Goal: Contribute content

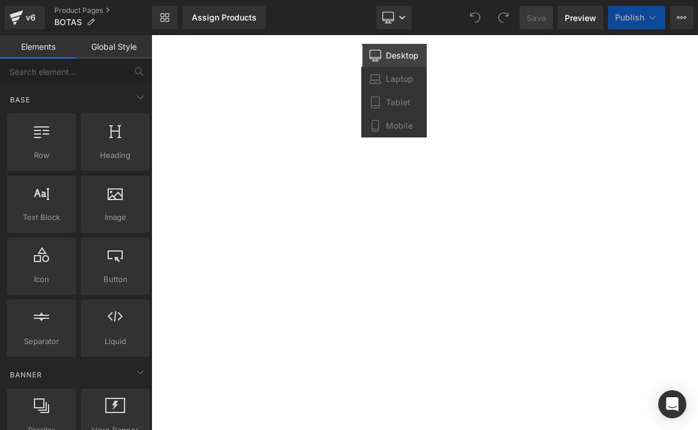
click at [398, 131] on link "Mobile" at bounding box center [393, 125] width 65 height 23
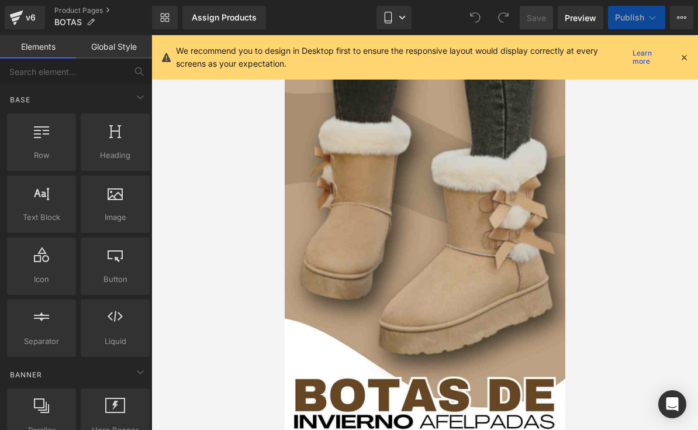
click at [681, 61] on icon at bounding box center [684, 57] width 11 height 11
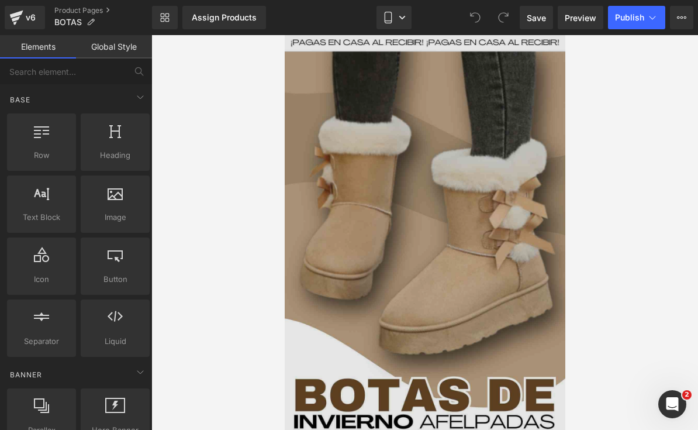
click at [463, 278] on img at bounding box center [424, 284] width 281 height 499
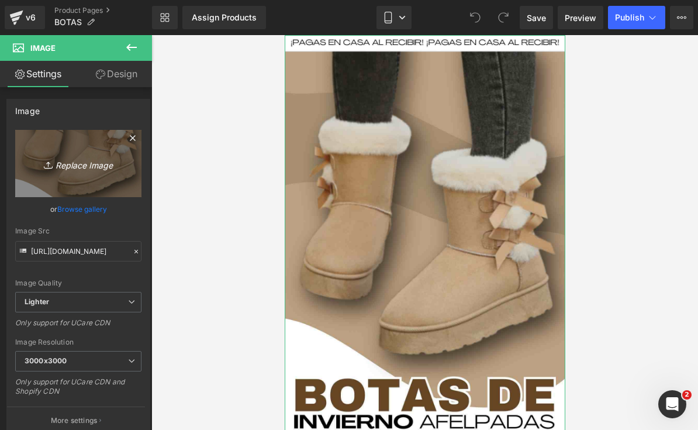
click at [96, 172] on link "Replace Image" at bounding box center [78, 163] width 126 height 67
type input "C:\fakepath\¡PAGAS EN CASA AL RECIBIR! ¡PAGAS EN CASA AL RECIBIR!.zip - 1.jpeg"
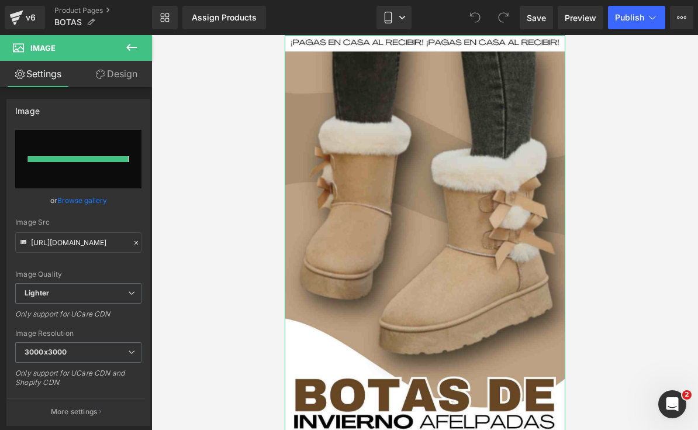
type input "[URL][DOMAIN_NAME]"
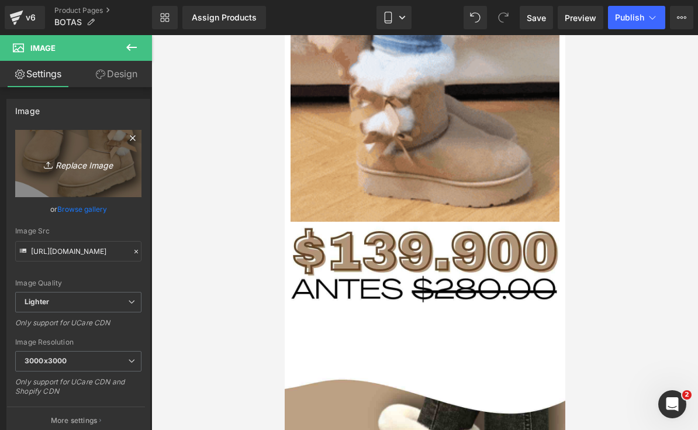
scroll to position [1413, 0]
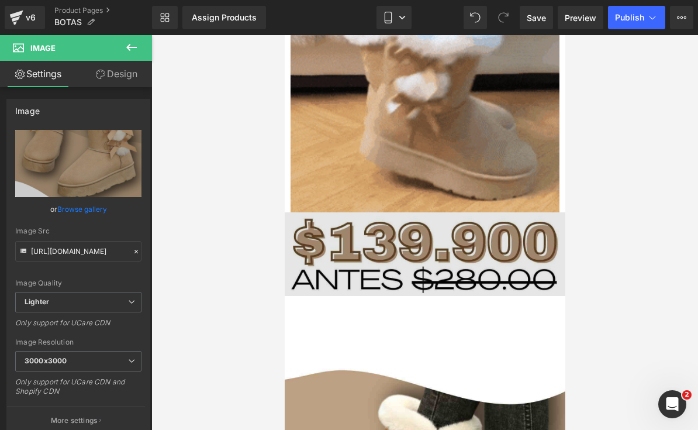
click at [487, 255] on img at bounding box center [424, 254] width 281 height 84
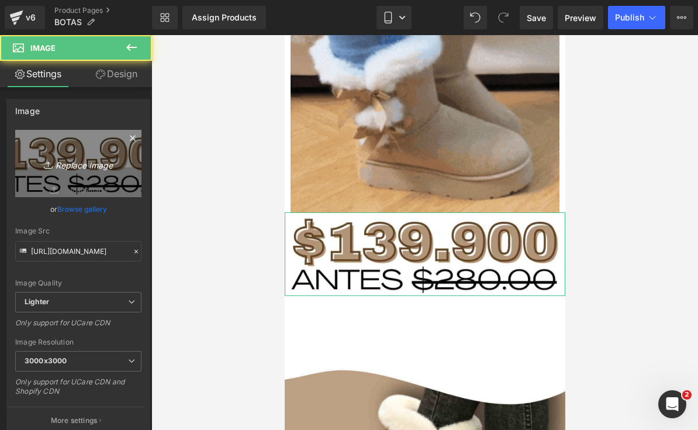
click at [93, 158] on icon "Replace Image" at bounding box center [79, 163] width 94 height 15
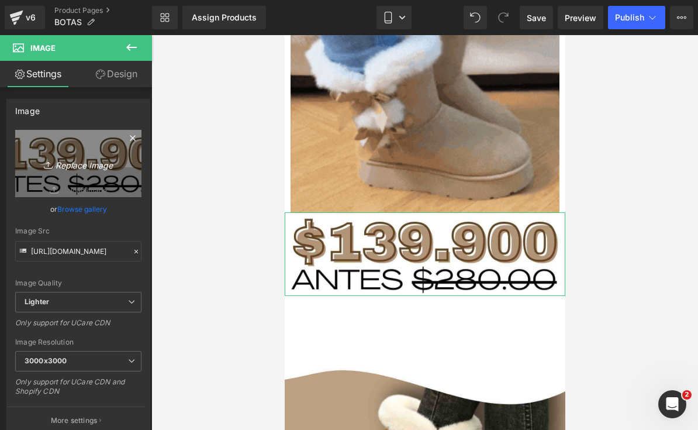
type input "C:\fakepath\¡PAGAS EN CASA AL RECIBIR! ¡PAGAS EN CASA AL RECIBIR!.zip - 2.jpeg"
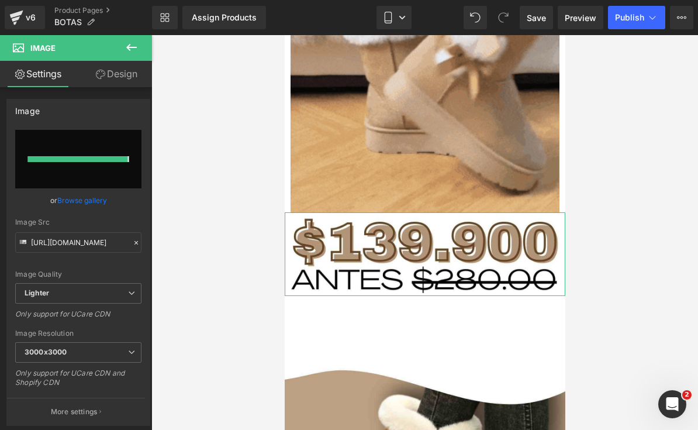
type input "[URL][DOMAIN_NAME]"
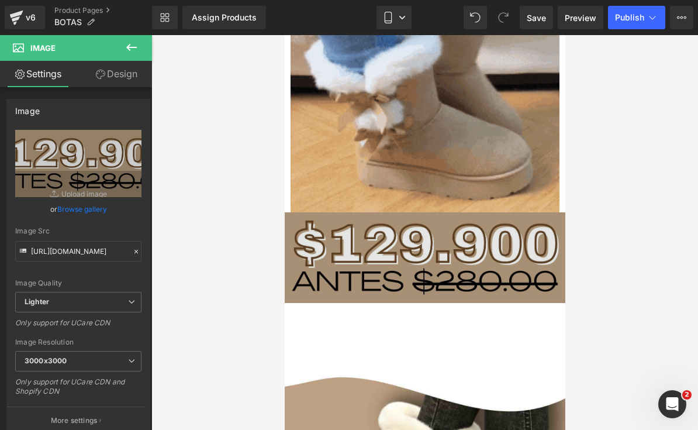
click at [476, 247] on img at bounding box center [424, 257] width 281 height 91
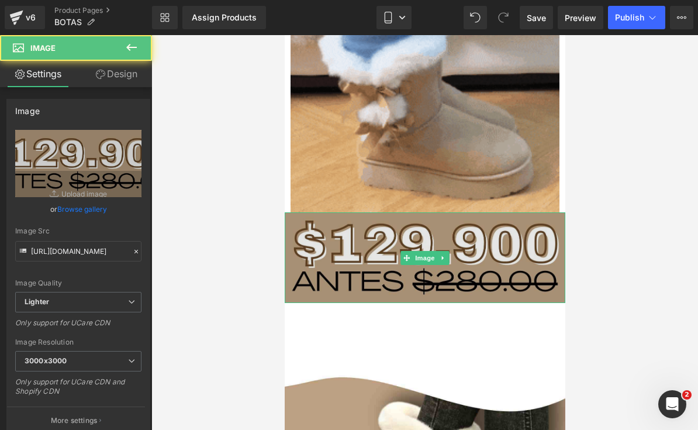
click at [441, 249] on img at bounding box center [424, 257] width 281 height 91
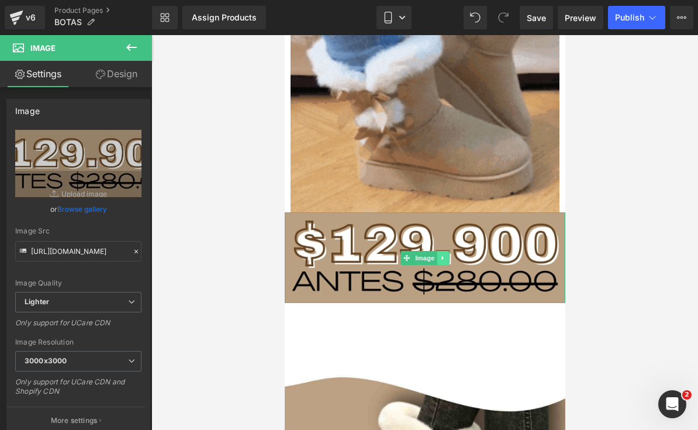
click at [445, 257] on icon at bounding box center [443, 257] width 6 height 7
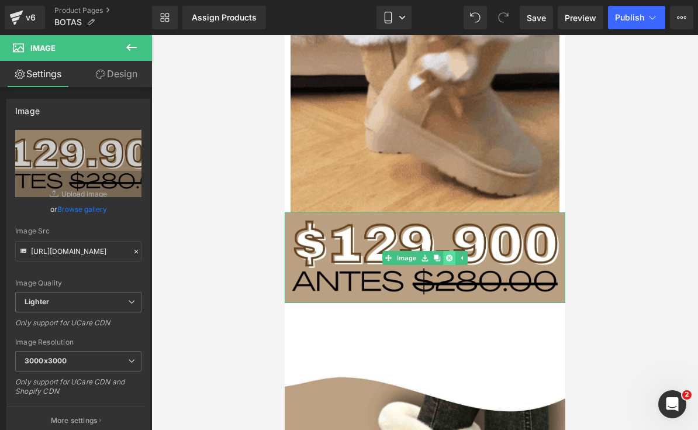
click at [451, 254] on icon at bounding box center [448, 257] width 6 height 7
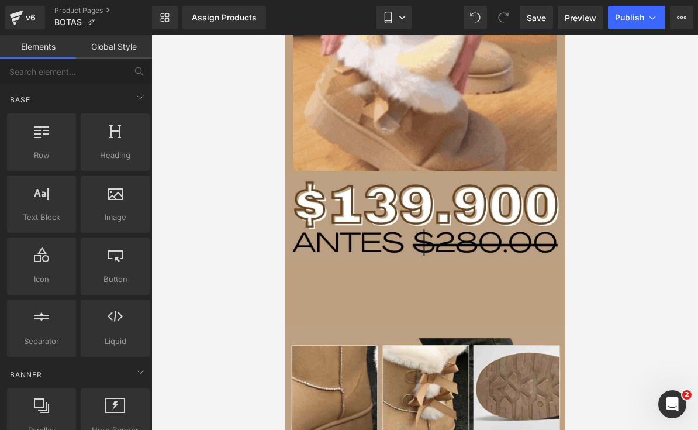
scroll to position [2325, 0]
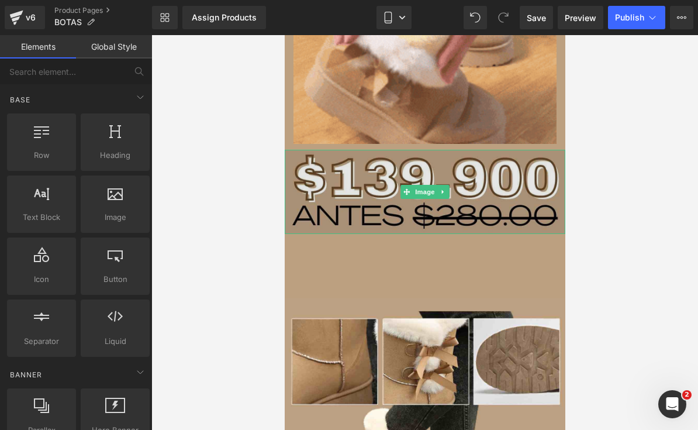
click at [480, 191] on img at bounding box center [424, 192] width 281 height 84
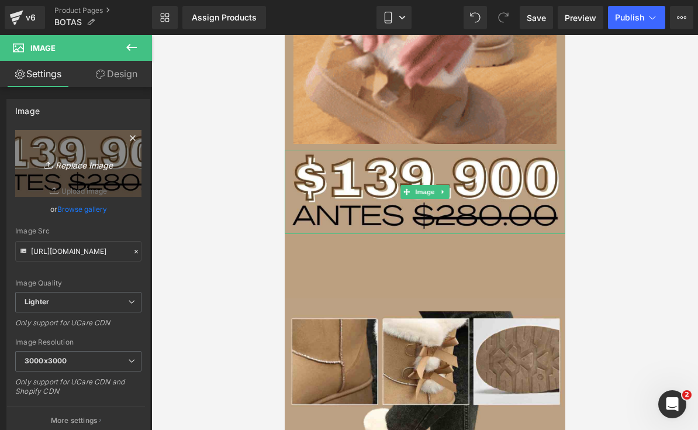
click at [104, 163] on icon "Replace Image" at bounding box center [79, 163] width 94 height 15
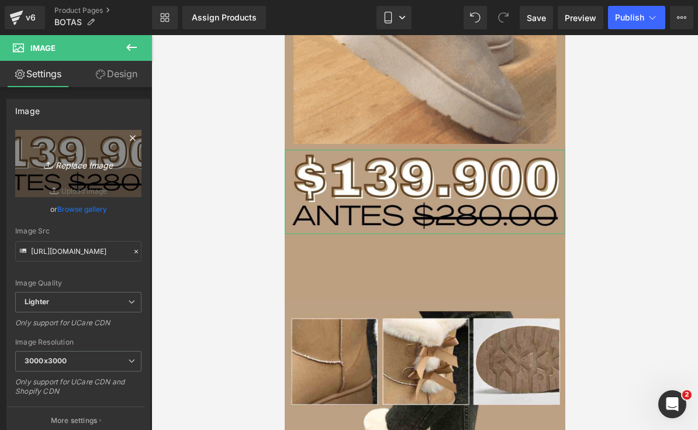
type input "C:\fakepath\¡PAGAS EN CASA AL RECIBIR! ¡PAGAS EN CASA AL RECIBIR!.zip - 2.jpeg"
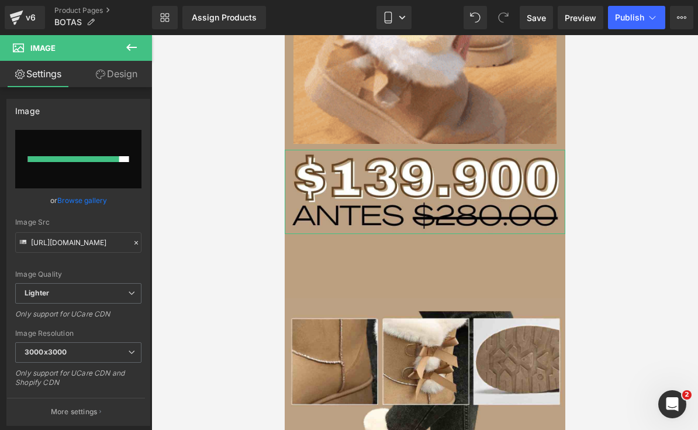
type input "[URL][DOMAIN_NAME]"
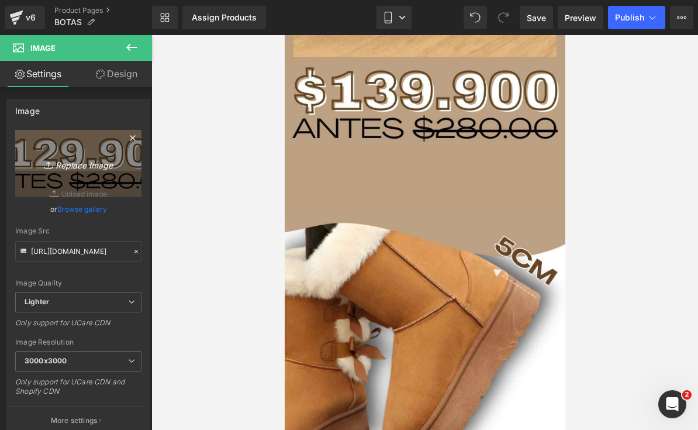
scroll to position [3498, 0]
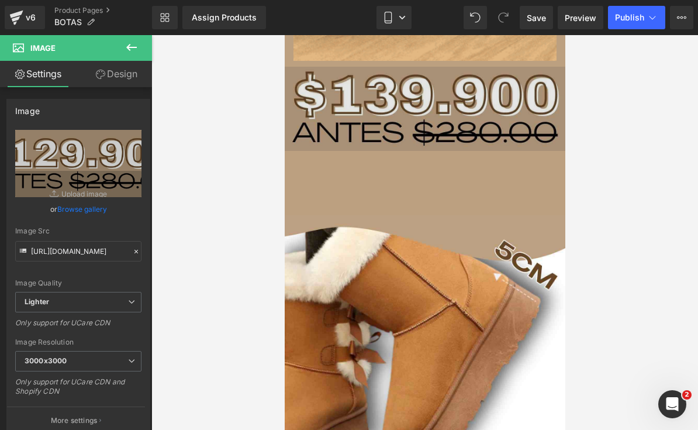
click at [510, 105] on img at bounding box center [424, 109] width 281 height 84
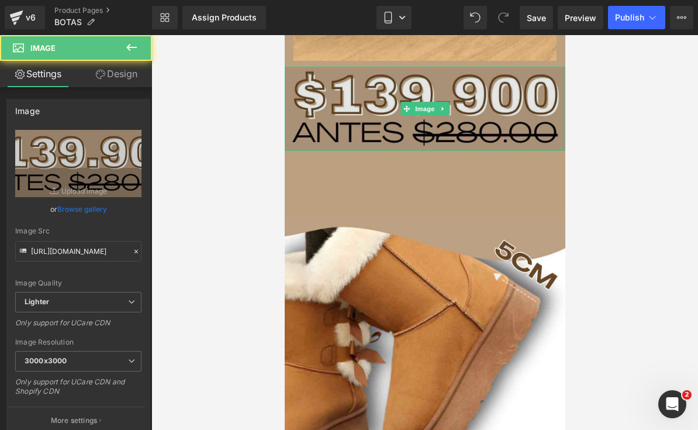
click at [510, 105] on img at bounding box center [424, 109] width 281 height 84
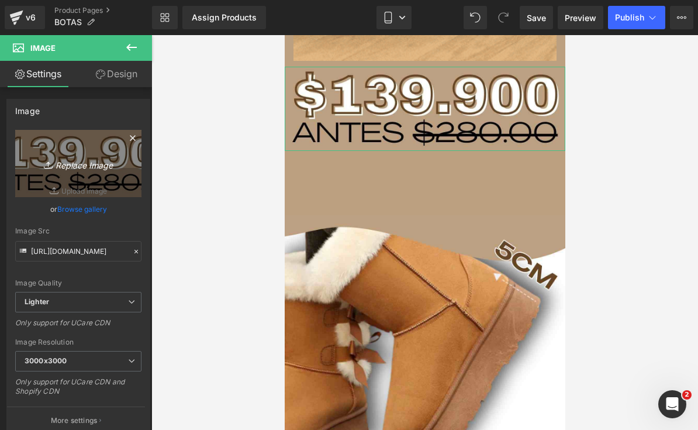
click at [52, 154] on link "Replace Image" at bounding box center [78, 163] width 126 height 67
click at [49, 165] on icon at bounding box center [49, 164] width 0 height 5
type input "C:\fakepath\¡PAGAS EN CASA AL RECIBIR! ¡PAGAS EN CASA AL RECIBIR!.zip - 2.jpeg"
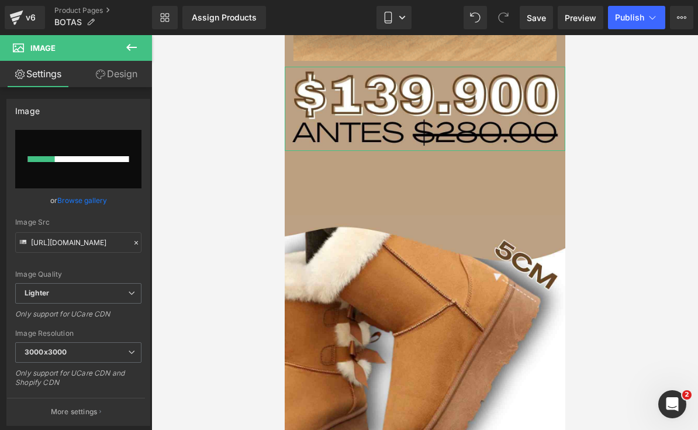
scroll to position [3502, 0]
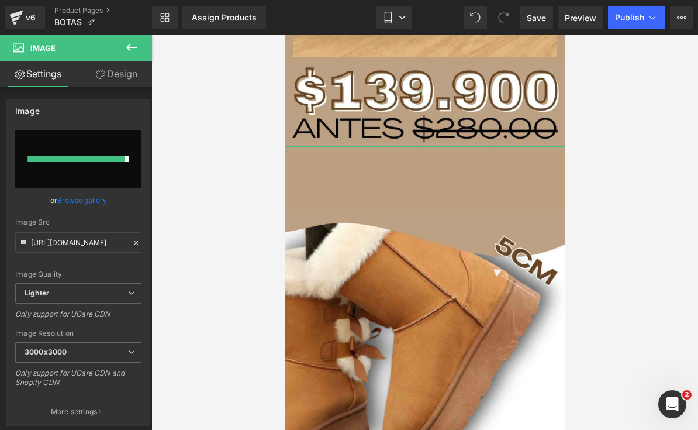
type input "[URL][DOMAIN_NAME]"
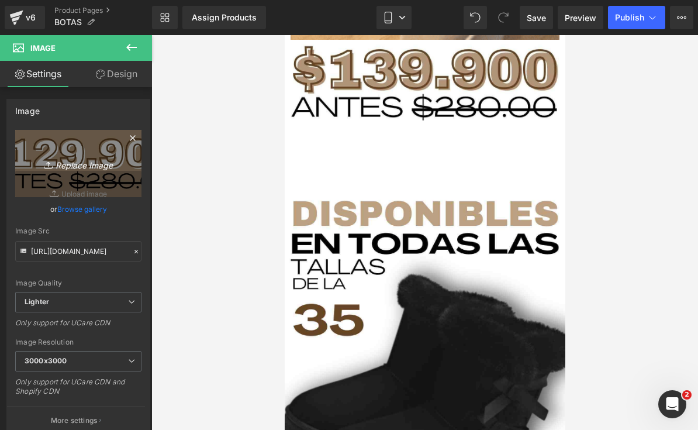
scroll to position [4425, 0]
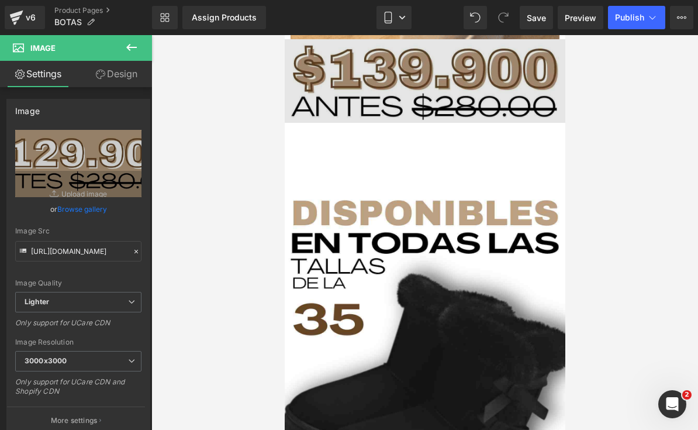
click at [487, 79] on img at bounding box center [424, 81] width 281 height 84
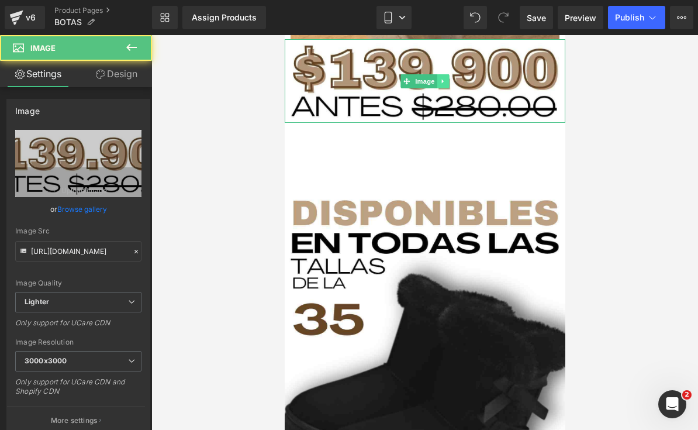
click at [445, 84] on icon at bounding box center [443, 81] width 6 height 7
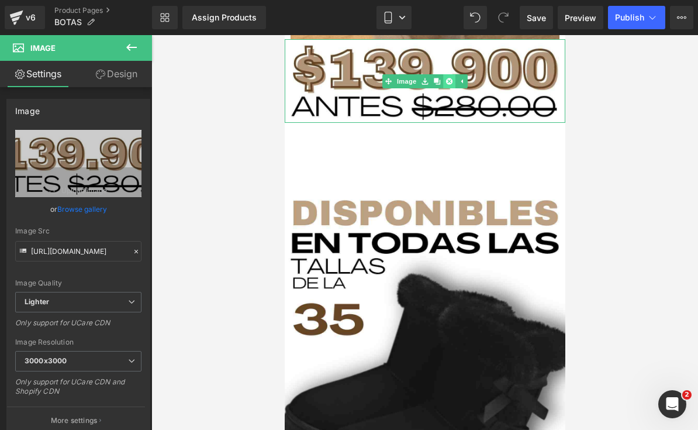
click at [451, 75] on link at bounding box center [449, 81] width 12 height 14
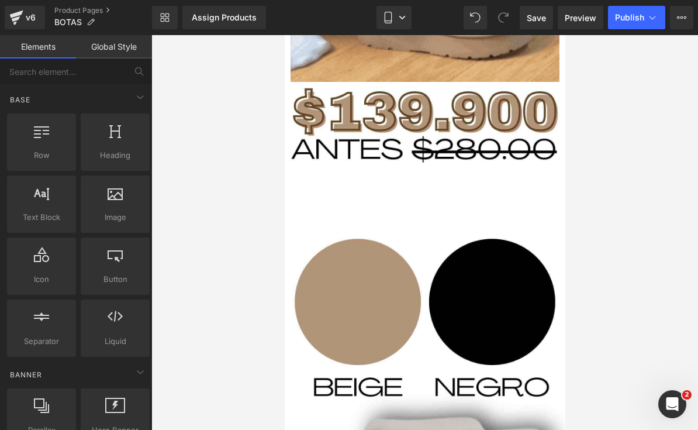
scroll to position [5211, 0]
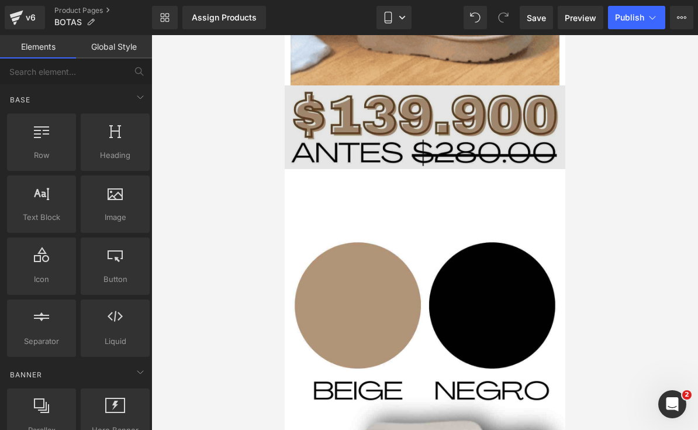
click at [479, 139] on img at bounding box center [424, 127] width 281 height 84
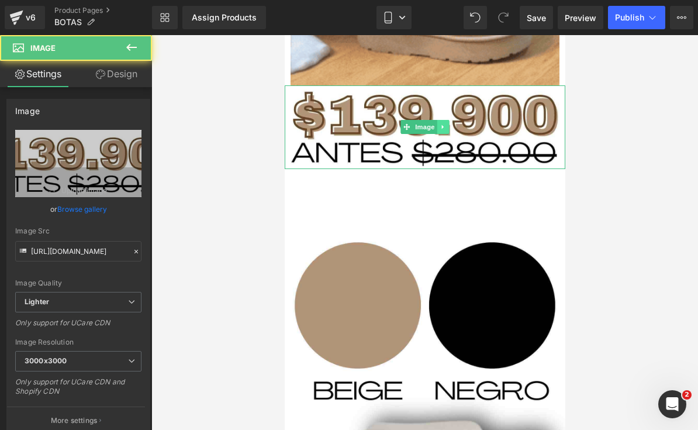
click at [442, 125] on icon at bounding box center [443, 126] width 6 height 7
click at [451, 122] on link at bounding box center [449, 127] width 12 height 14
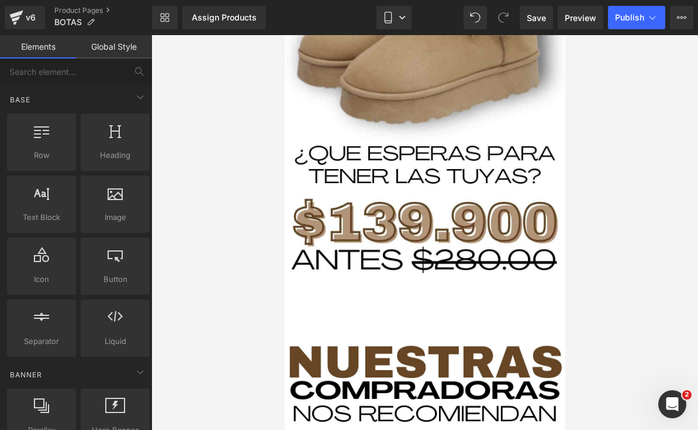
scroll to position [5691, 0]
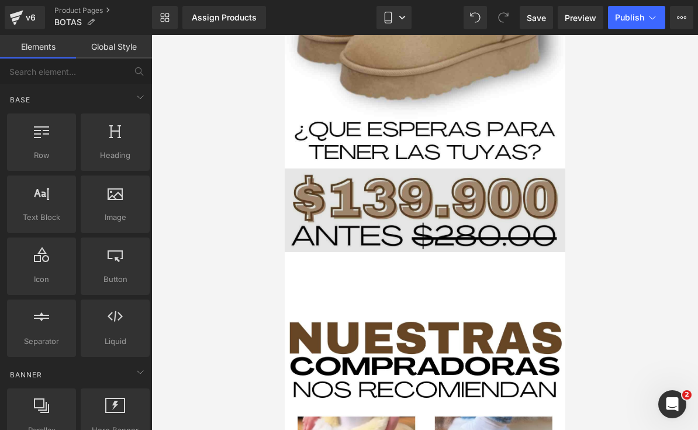
click at [475, 203] on img at bounding box center [424, 210] width 281 height 84
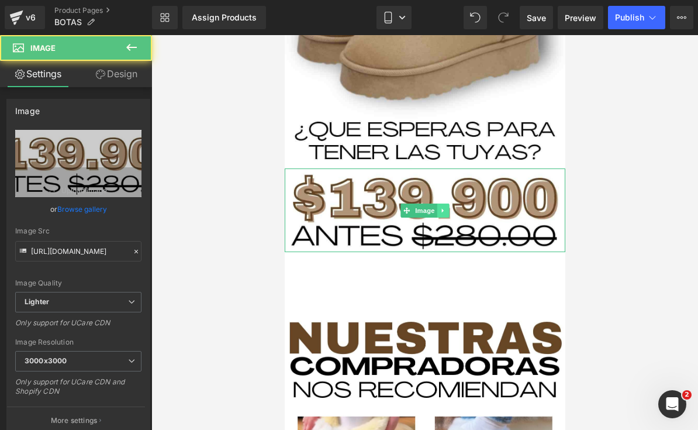
click at [443, 209] on icon at bounding box center [443, 210] width 6 height 7
click at [445, 209] on link at bounding box center [449, 210] width 12 height 14
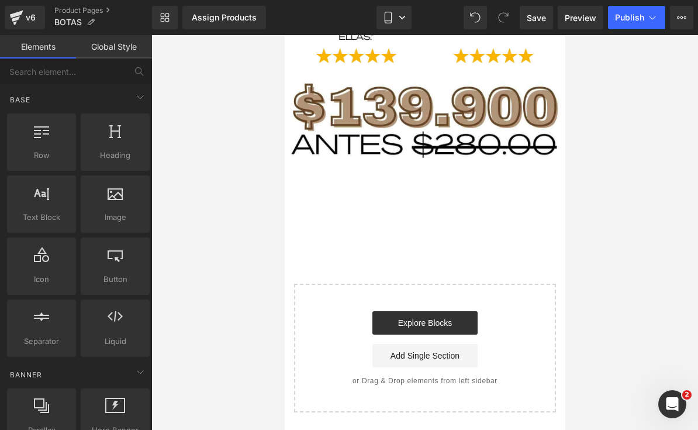
scroll to position [6431, 0]
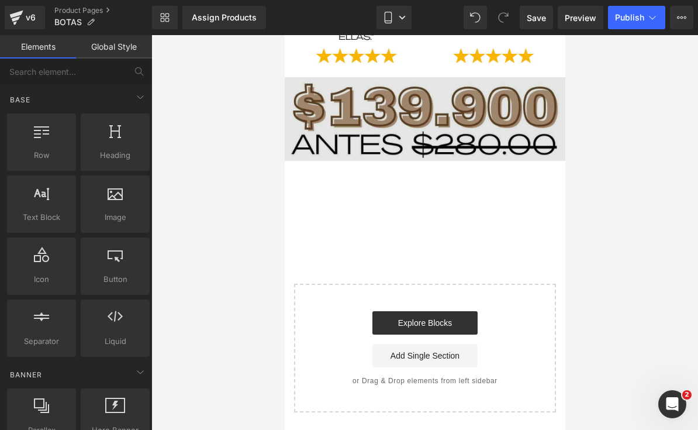
click at [445, 115] on link at bounding box center [443, 119] width 12 height 14
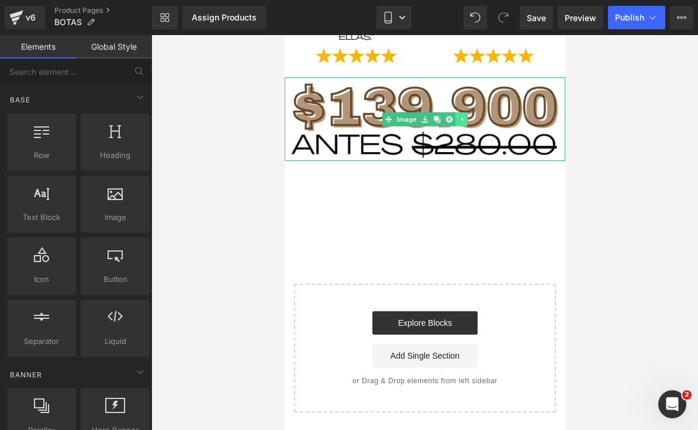
click at [456, 116] on link at bounding box center [461, 119] width 12 height 14
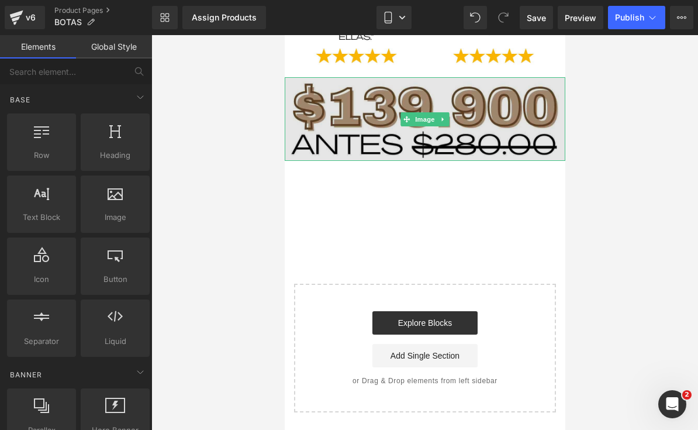
click at [451, 118] on img at bounding box center [424, 119] width 281 height 84
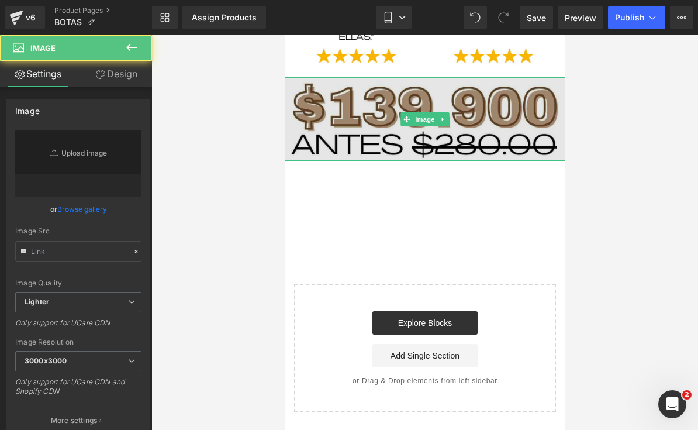
type input "[URL][DOMAIN_NAME]"
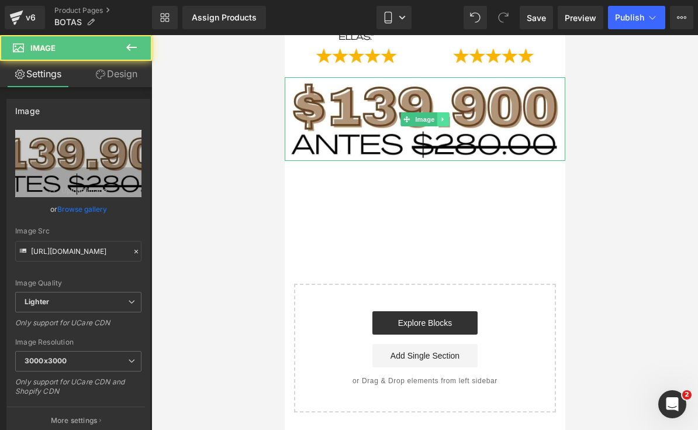
click at [445, 123] on link at bounding box center [443, 119] width 12 height 14
click at [450, 118] on icon at bounding box center [448, 119] width 6 height 6
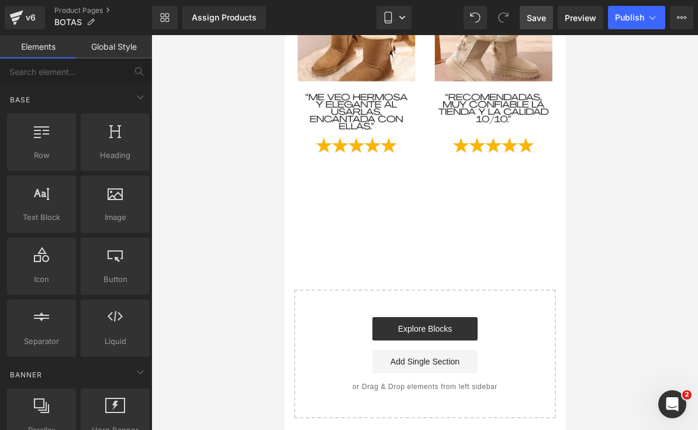
click at [544, 7] on link "Save" at bounding box center [536, 17] width 33 height 23
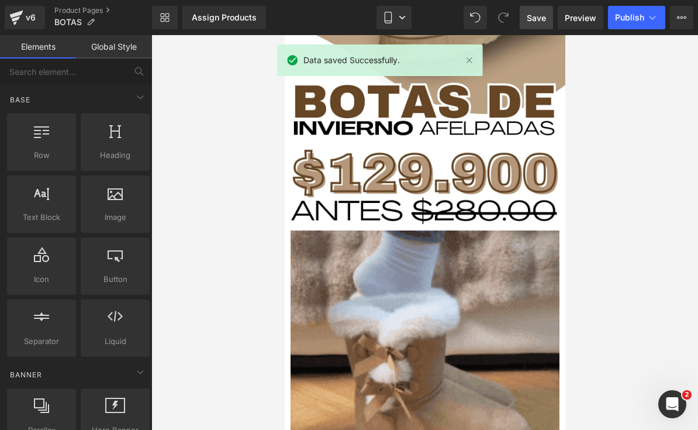
scroll to position [295, 0]
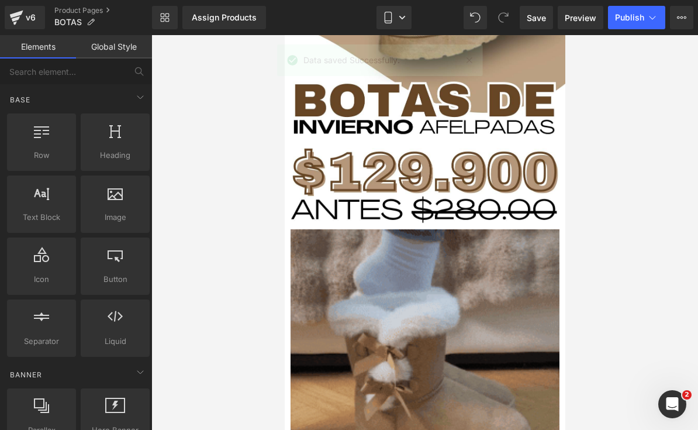
click at [436, 275] on img at bounding box center [424, 363] width 269 height 269
